Goal: Task Accomplishment & Management: Manage account settings

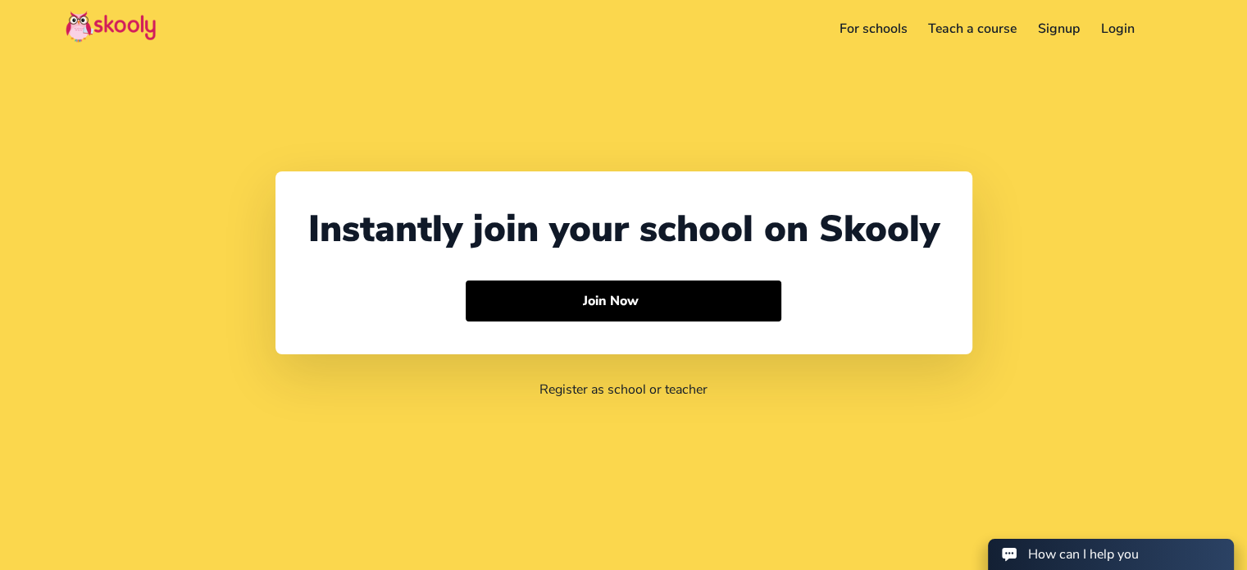
select select "60"
select select "[GEOGRAPHIC_DATA]"
select select "[GEOGRAPHIC_DATA]/Kuala_Lumpur"
click at [1122, 34] on link "Login" at bounding box center [1118, 29] width 55 height 26
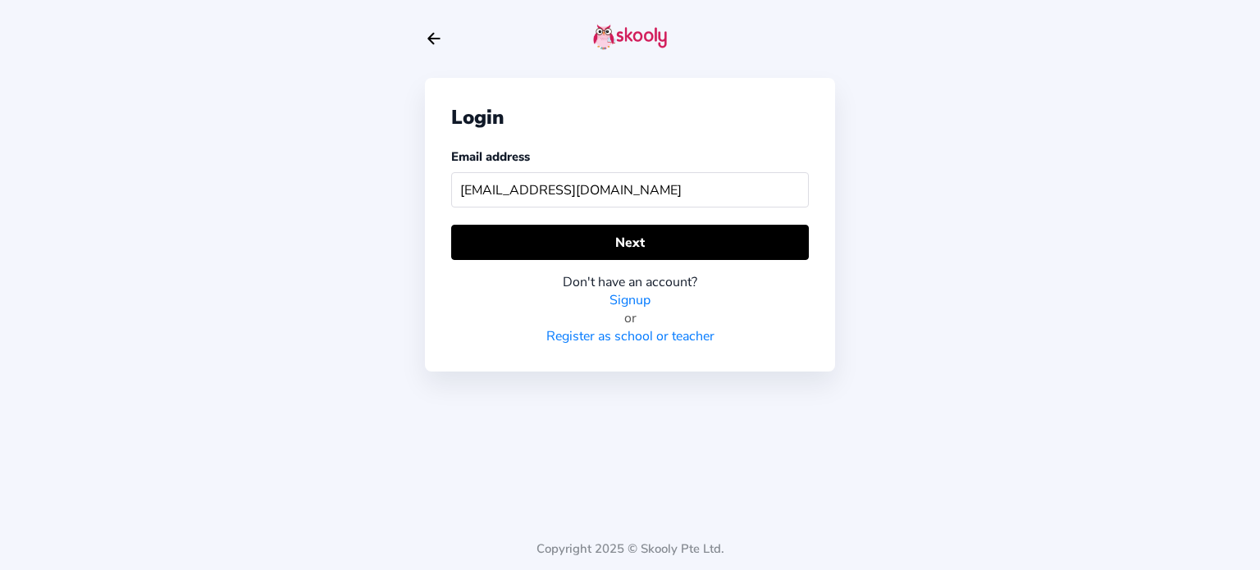
type input "[EMAIL_ADDRESS][DOMAIN_NAME]"
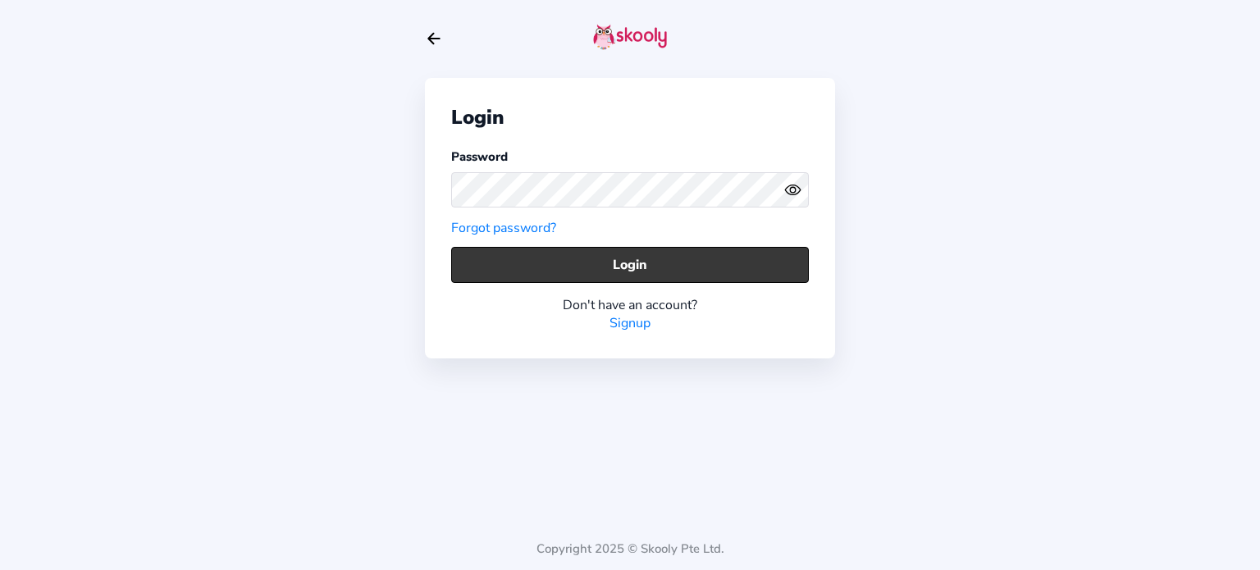
click at [632, 255] on button "Login" at bounding box center [630, 264] width 358 height 35
